Goal: Feedback & Contribution: Leave review/rating

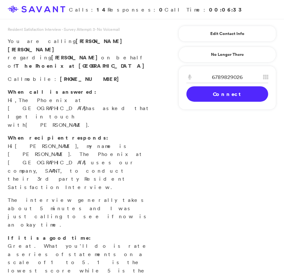
click at [214, 86] on link "Connect" at bounding box center [227, 93] width 82 height 15
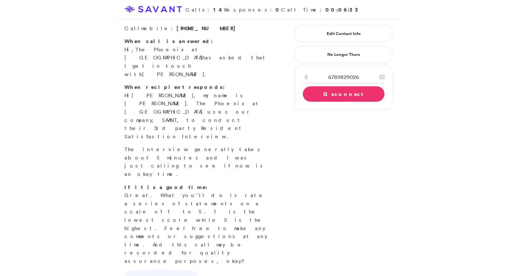
scroll to position [52, 0]
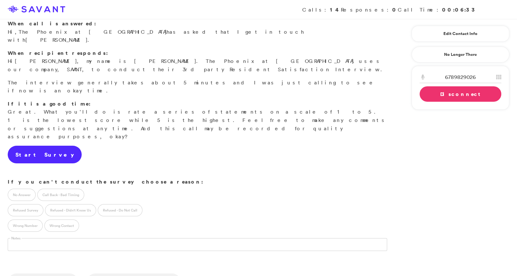
click at [41, 146] on link "Start Survey" at bounding box center [45, 155] width 74 height 18
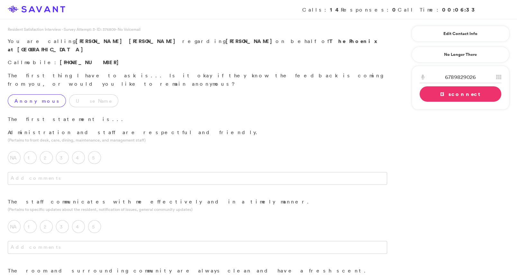
click at [36, 95] on label "Anonymous" at bounding box center [37, 101] width 58 height 13
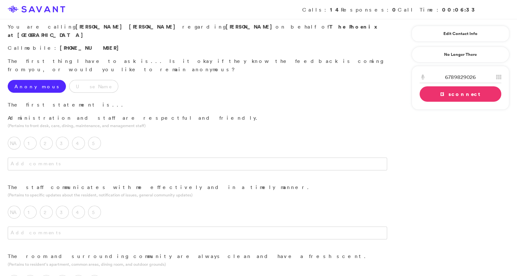
scroll to position [17, 0]
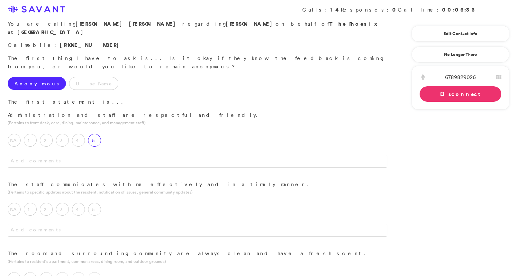
click at [95, 134] on label "5" at bounding box center [94, 140] width 13 height 13
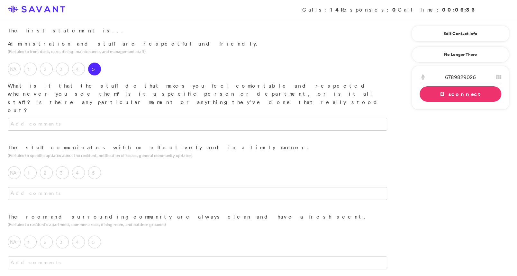
scroll to position [89, 0]
click at [96, 166] on label "5" at bounding box center [94, 172] width 13 height 13
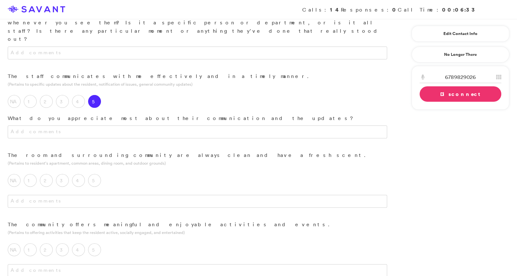
scroll to position [170, 0]
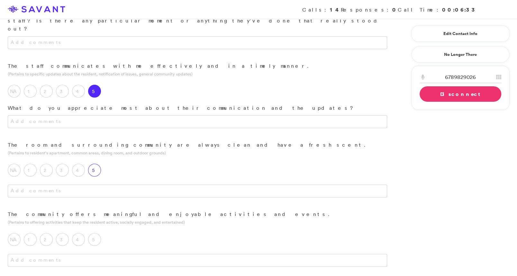
click at [98, 164] on label "5" at bounding box center [94, 170] width 13 height 13
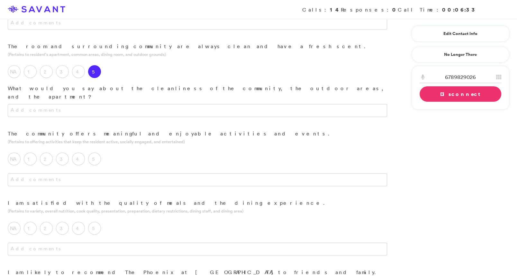
scroll to position [273, 0]
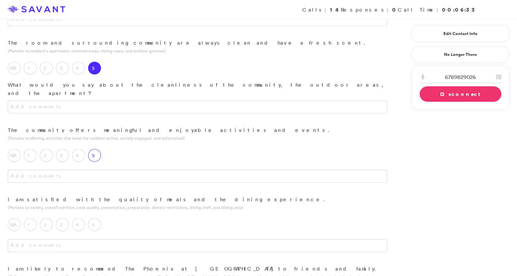
click at [95, 149] on label "5" at bounding box center [94, 155] width 13 height 13
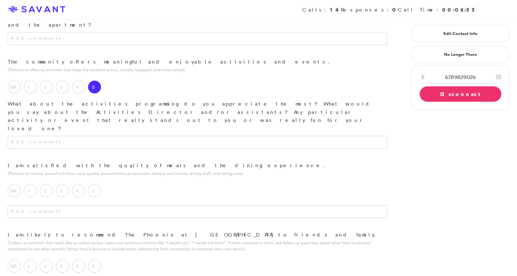
scroll to position [341, 0]
click at [99, 184] on label "5" at bounding box center [94, 190] width 13 height 13
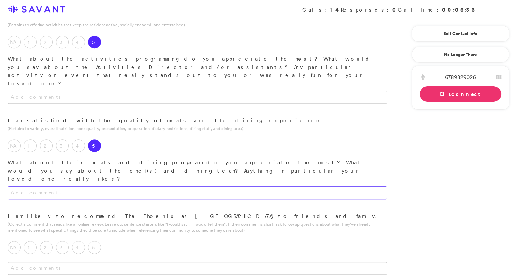
scroll to position [403, 0]
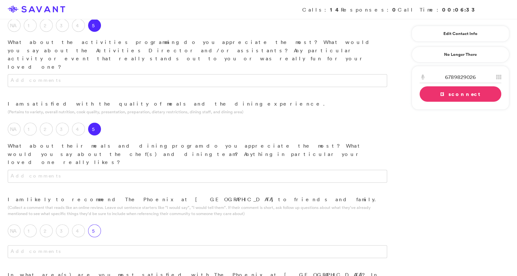
click at [95, 225] on label "5" at bounding box center [94, 231] width 13 height 13
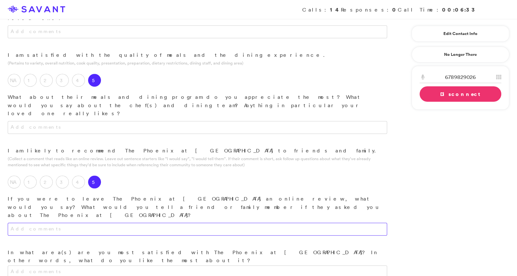
scroll to position [466, 0]
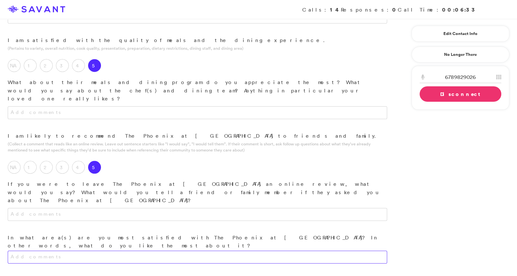
click at [147, 251] on textarea at bounding box center [197, 257] width 379 height 13
type textarea "The atmosphere is very welcoming."
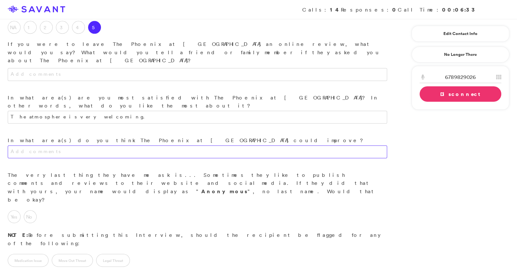
scroll to position [617, 0]
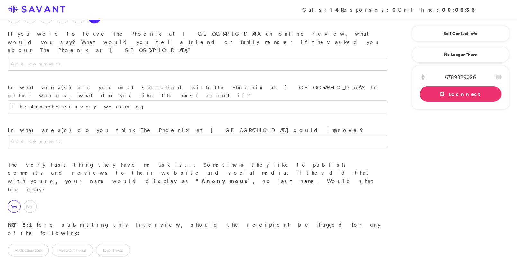
click at [16, 200] on label "Yes" at bounding box center [14, 206] width 13 height 13
click at [283, 93] on link "Disconnect" at bounding box center [460, 93] width 82 height 15
